Goal: Book appointment/travel/reservation

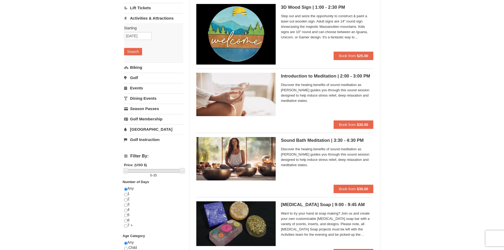
scroll to position [53, 0]
click at [145, 37] on input "[DATE]" at bounding box center [138, 36] width 28 height 8
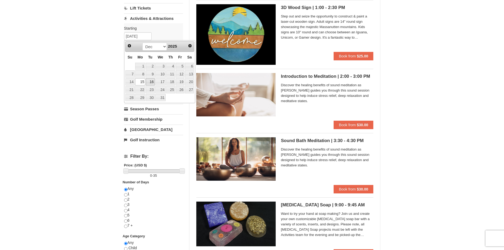
click at [152, 80] on link "16" at bounding box center [150, 81] width 9 height 7
type input "[DATE]"
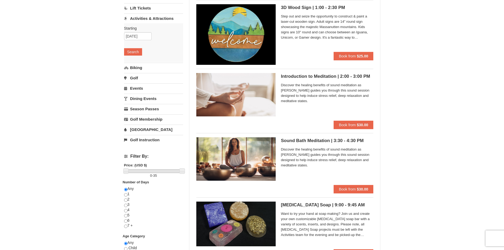
click at [132, 47] on div "Starting Please format dates MM/DD/YYYY Please format dates MM/DD/YYYY [DATE] S…" at bounding box center [153, 42] width 59 height 39
click at [132, 49] on button "Search" at bounding box center [133, 51] width 18 height 7
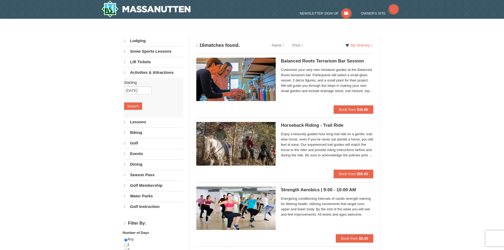
select select "10"
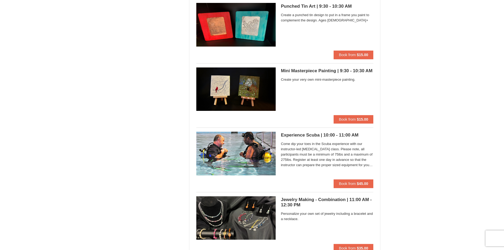
scroll to position [450, 0]
